Goal: Task Accomplishment & Management: Use online tool/utility

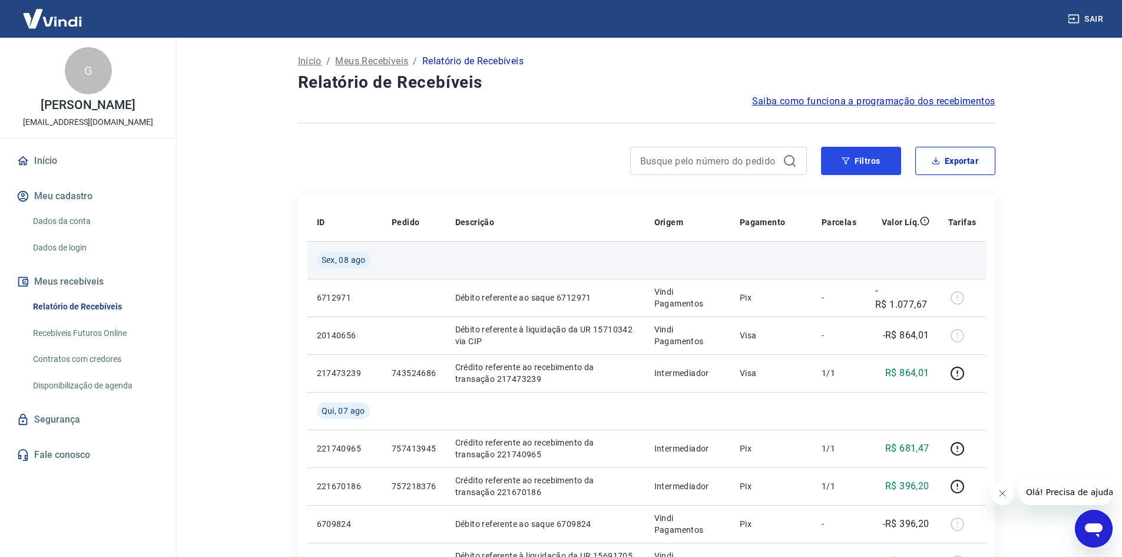
drag, startPoint x: 882, startPoint y: 162, endPoint x: 606, endPoint y: 242, distance: 287.0
click at [882, 162] on button "Filtros" at bounding box center [861, 161] width 80 height 28
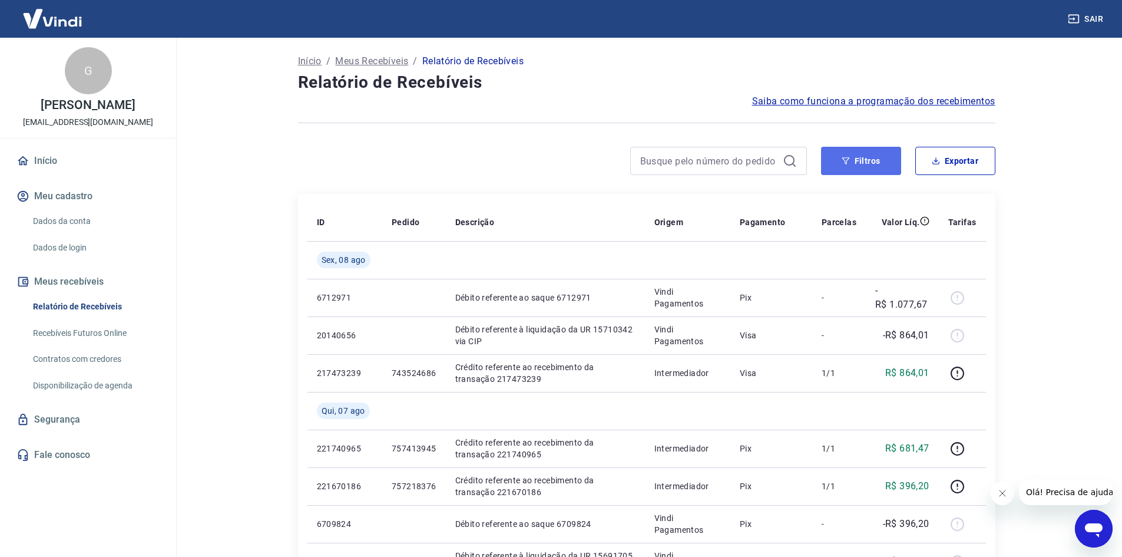
click at [858, 162] on button "Filtros" at bounding box center [861, 161] width 80 height 28
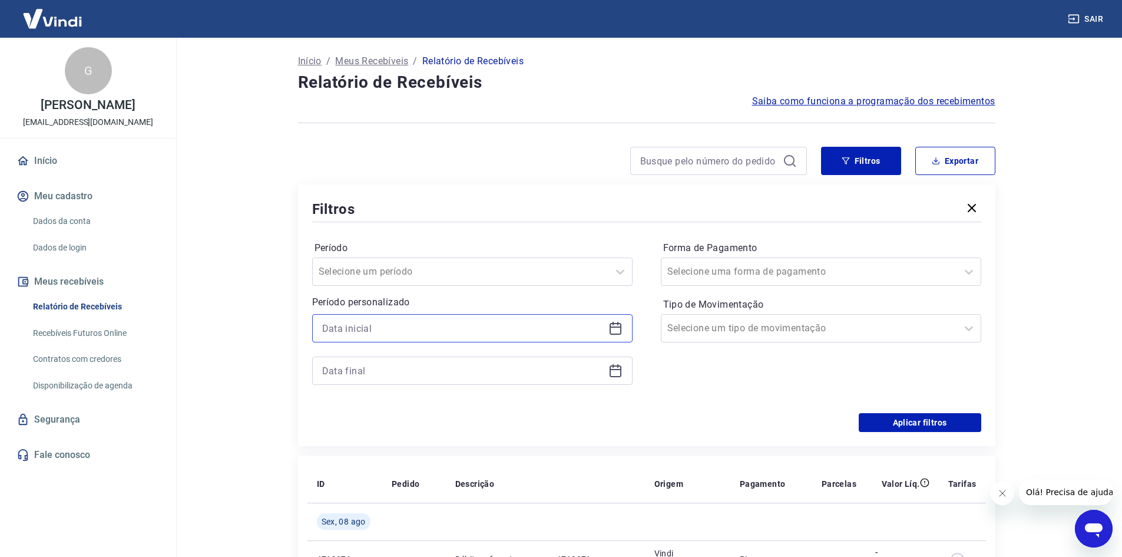
click at [465, 326] on input at bounding box center [463, 328] width 282 height 18
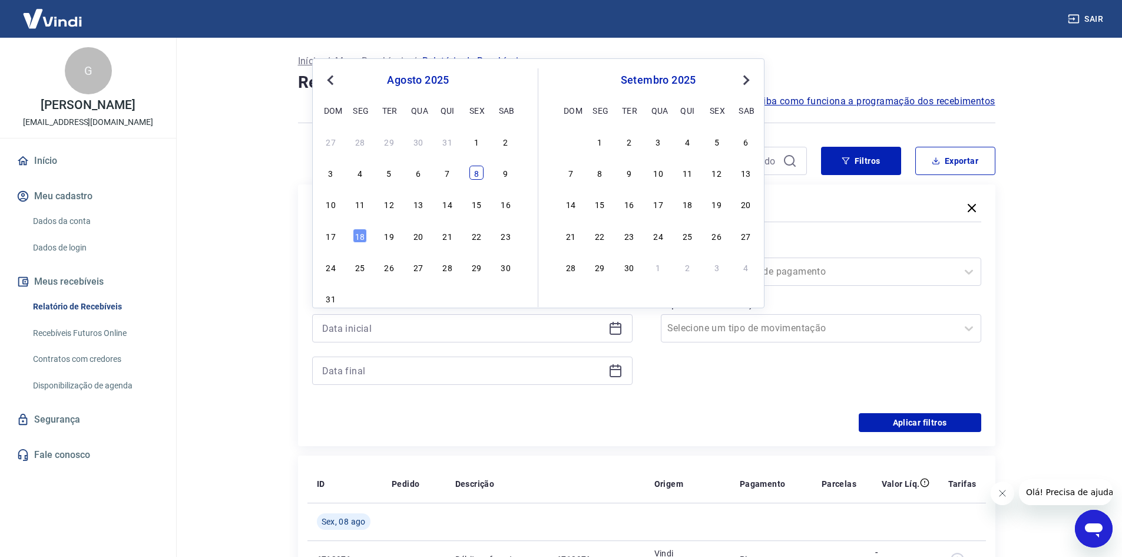
click at [475, 175] on div "8" at bounding box center [477, 173] width 14 height 14
type input "08/08/2025"
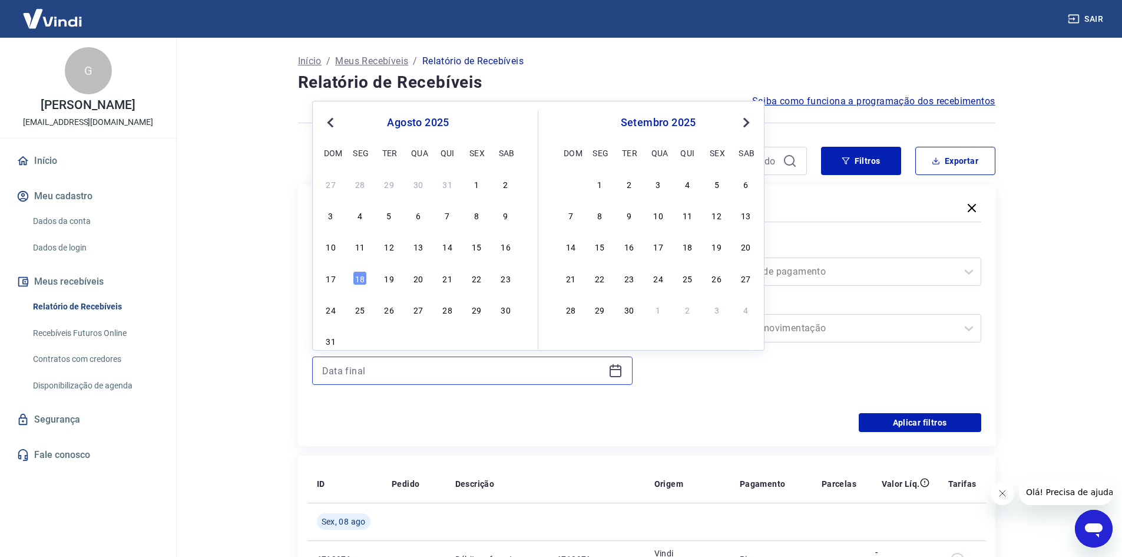
click at [397, 375] on input at bounding box center [463, 371] width 282 height 18
click at [365, 253] on div "11" at bounding box center [360, 246] width 14 height 14
type input "11/08/2025"
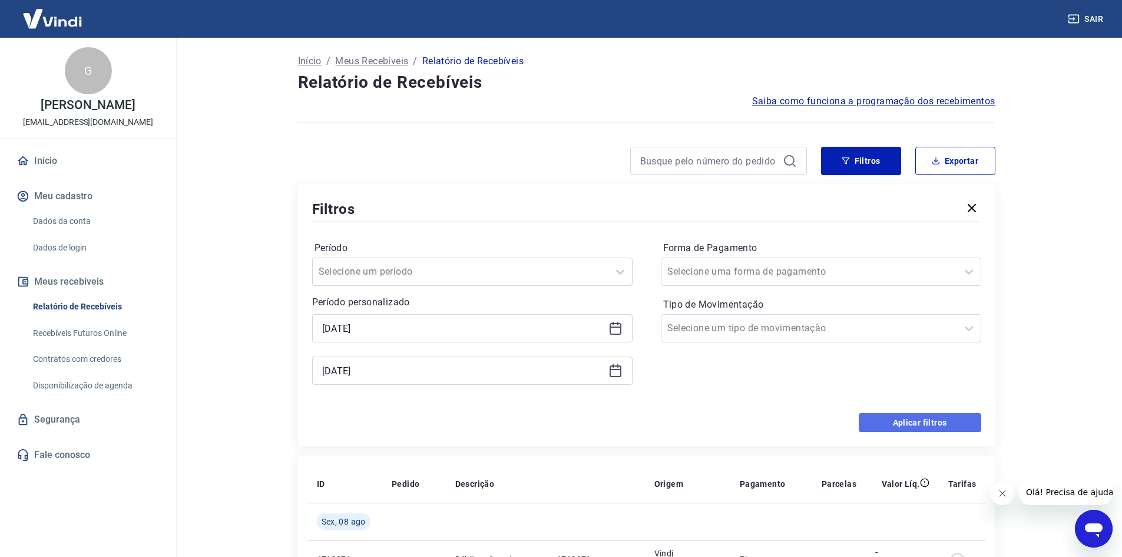
click at [906, 424] on button "Aplicar filtros" at bounding box center [920, 422] width 123 height 19
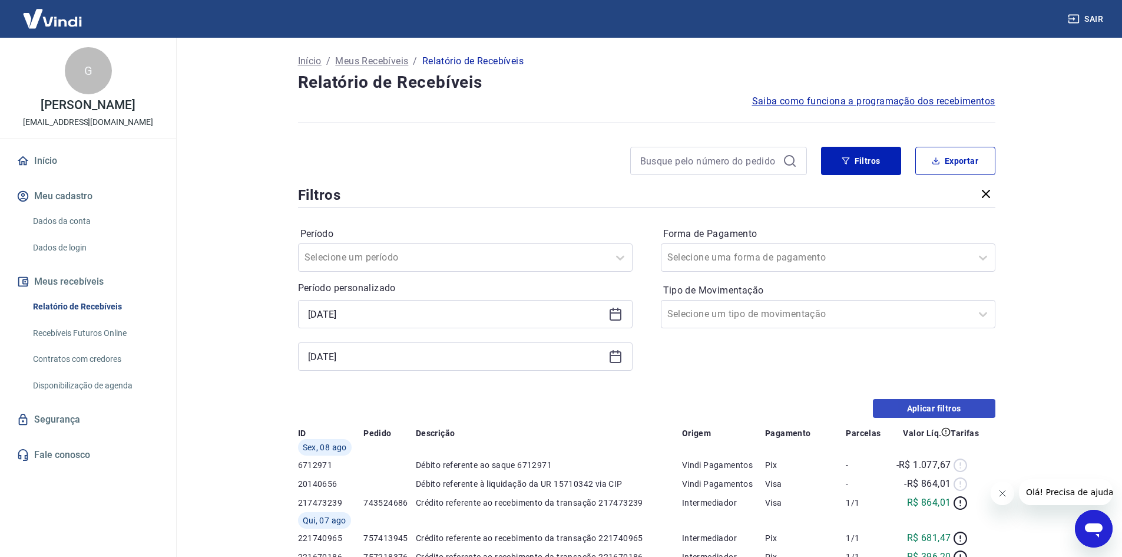
click at [906, 424] on div "Início / Meus Recebíveis / Relatório de Recebíveis Relatório de Recebíveis Saib…" at bounding box center [647, 528] width 726 height 980
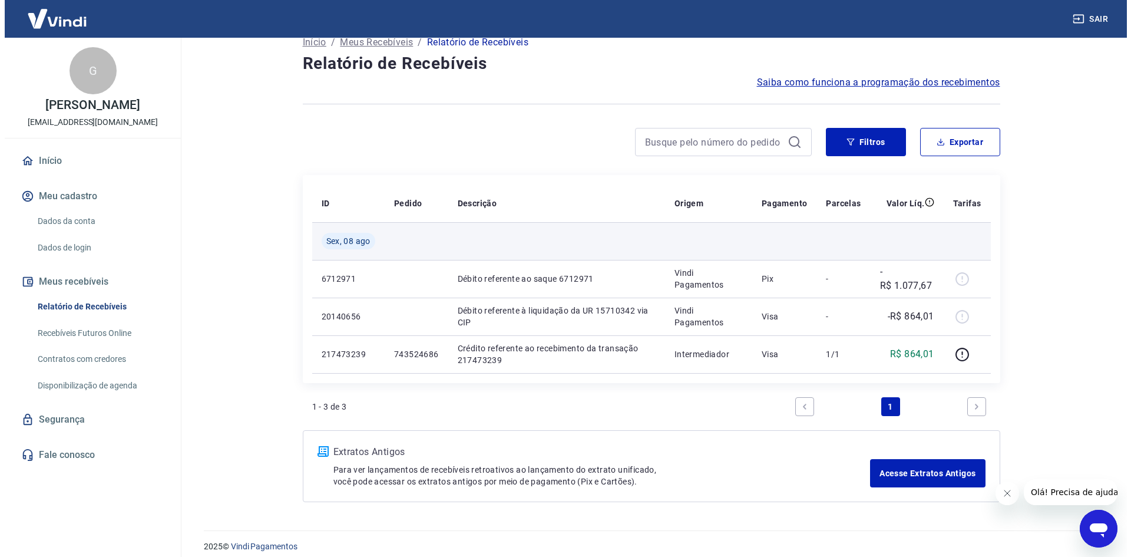
scroll to position [29, 0]
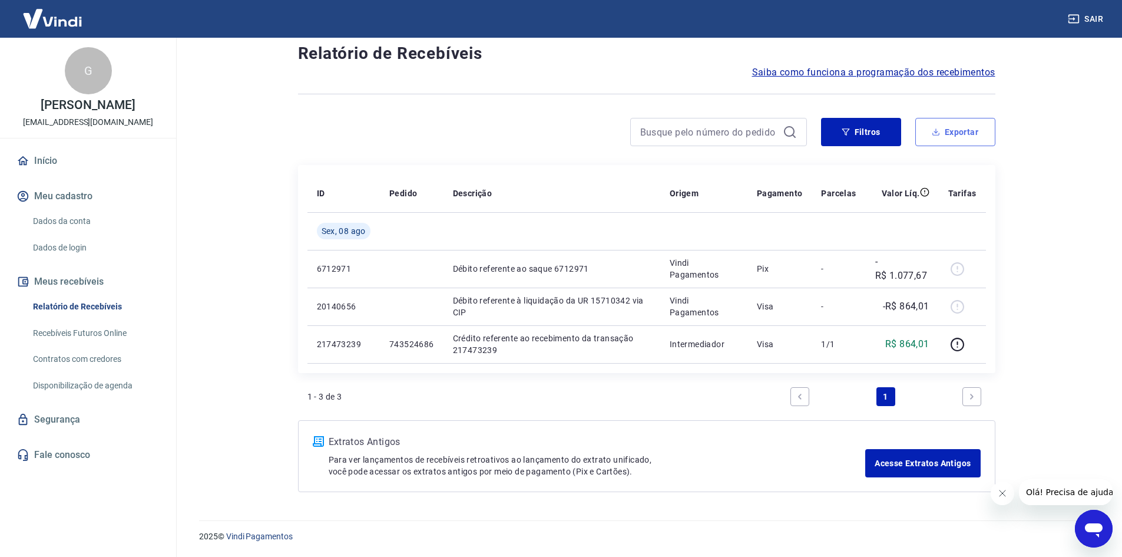
click at [944, 138] on button "Exportar" at bounding box center [956, 132] width 80 height 28
click at [944, 138] on div "Exportar Período Hoje Última semana Últimos 15 dias Últimos 30 dias Últimos 90 …" at bounding box center [561, 278] width 1122 height 557
type input "08/08/2025"
type input "11/08/2025"
click at [965, 132] on button "Exportar" at bounding box center [956, 132] width 80 height 28
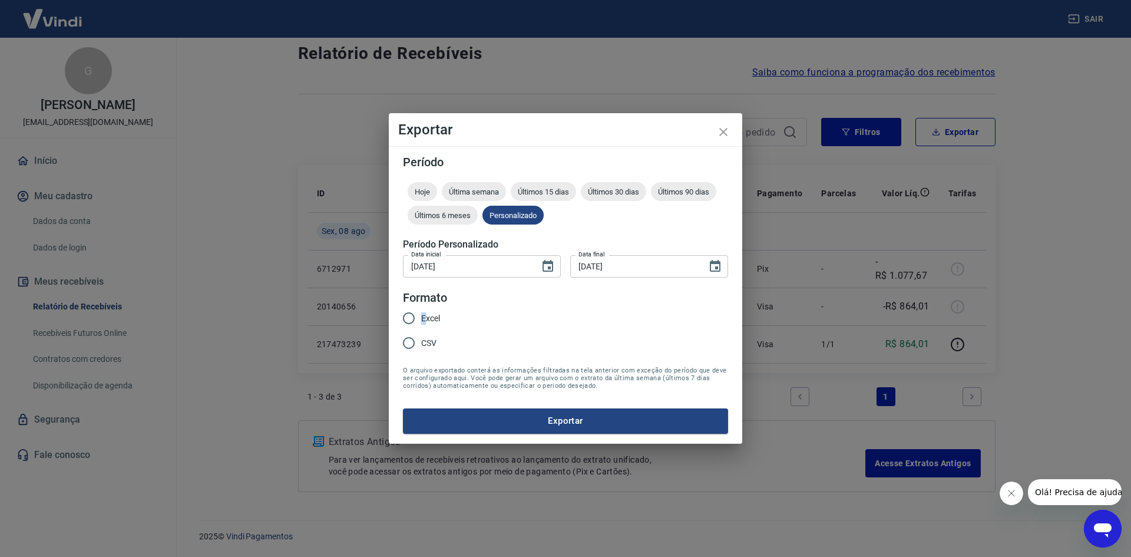
click at [423, 317] on span "Excel" at bounding box center [430, 318] width 19 height 12
click at [421, 317] on input "Excel" at bounding box center [409, 318] width 25 height 25
radio input "true"
click at [496, 425] on button "Exportar" at bounding box center [565, 420] width 325 height 25
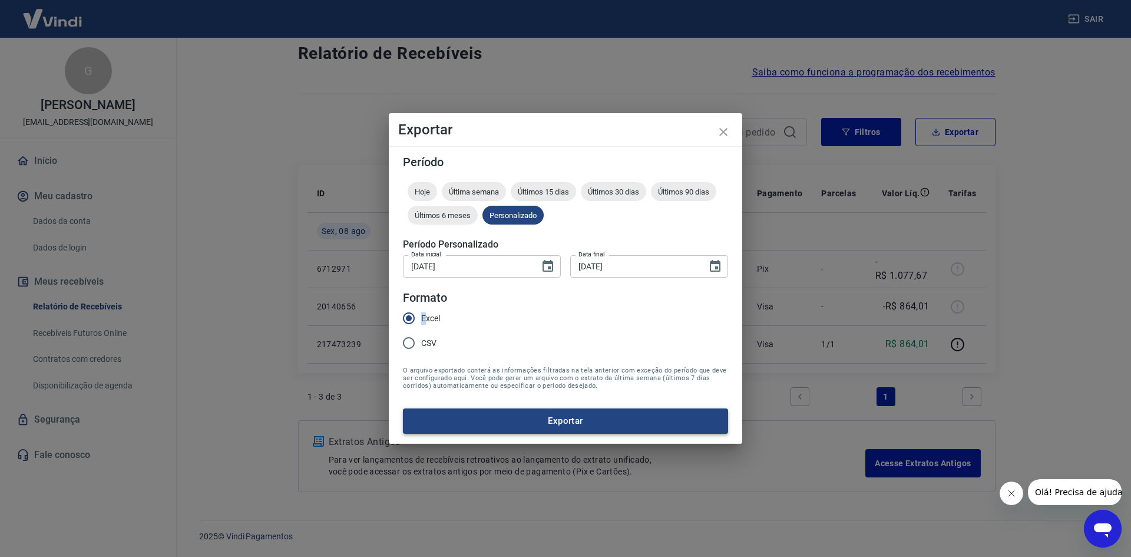
click at [496, 425] on form "Período Hoje Última semana Últimos 15 dias Últimos 30 dias Últimos 90 dias Últi…" at bounding box center [565, 294] width 325 height 277
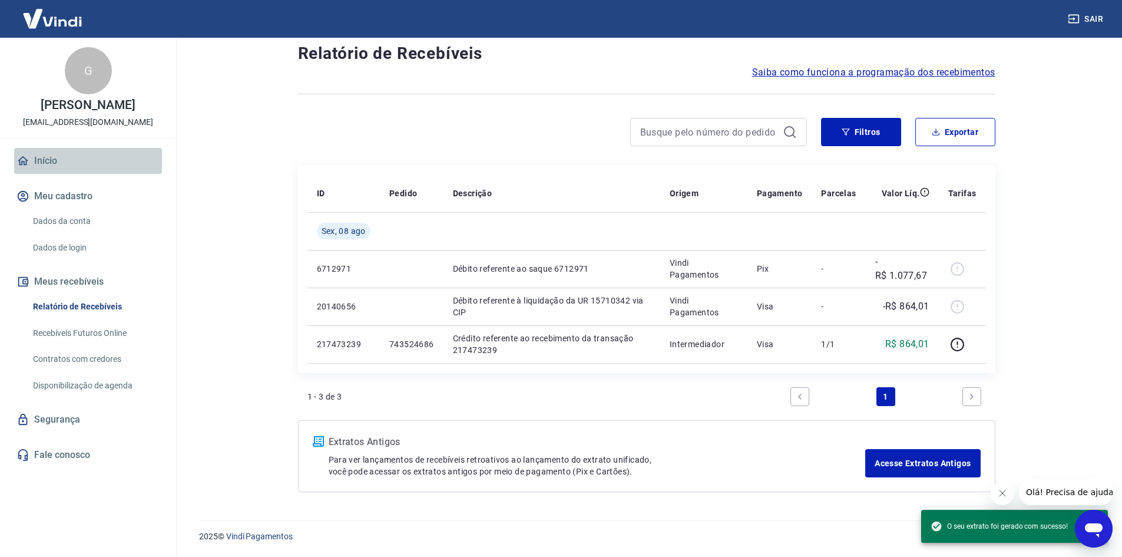
click at [24, 160] on icon at bounding box center [22, 160] width 13 height 13
